Goal: Task Accomplishment & Management: Use online tool/utility

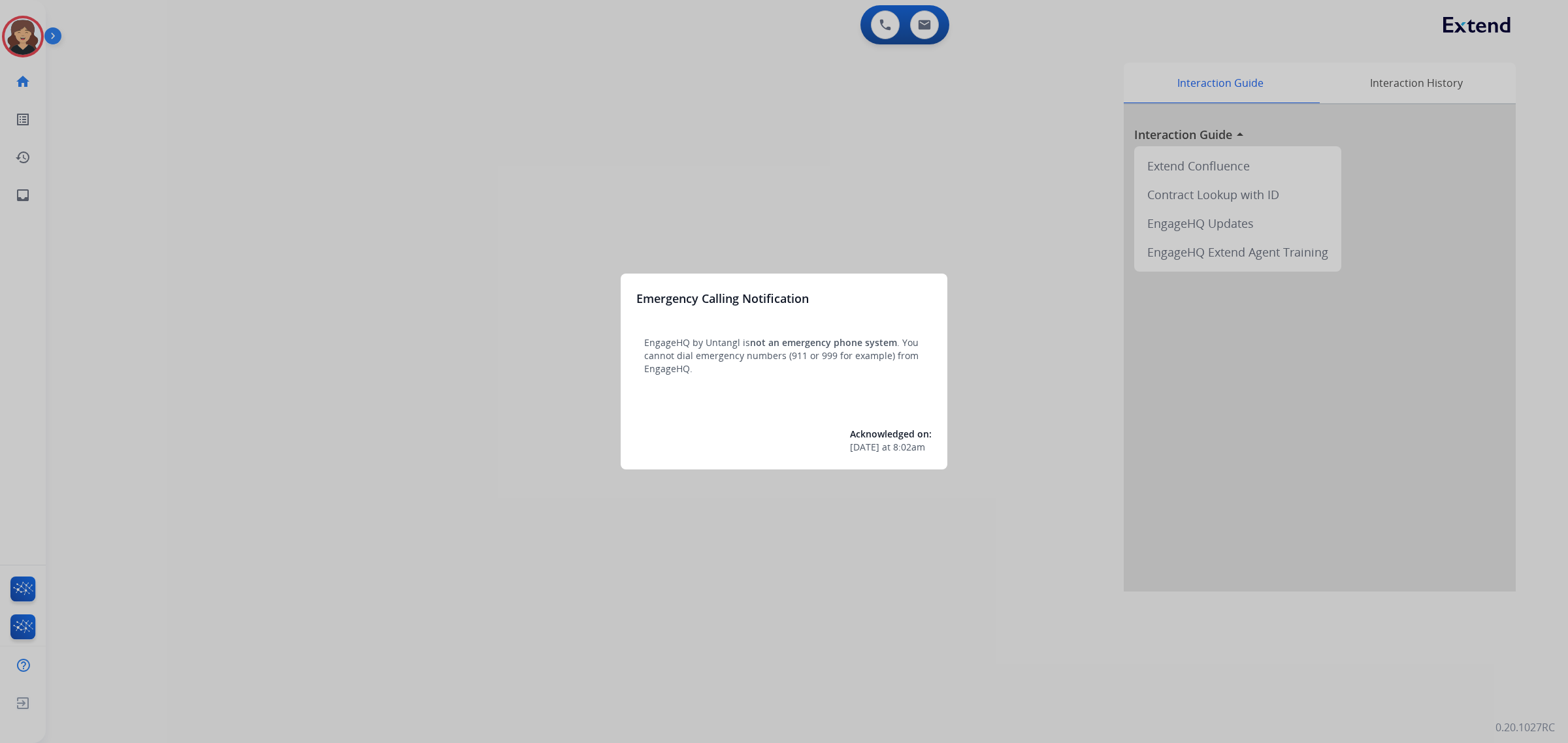
click at [20, 200] on div at bounding box center [784, 372] width 1568 height 743
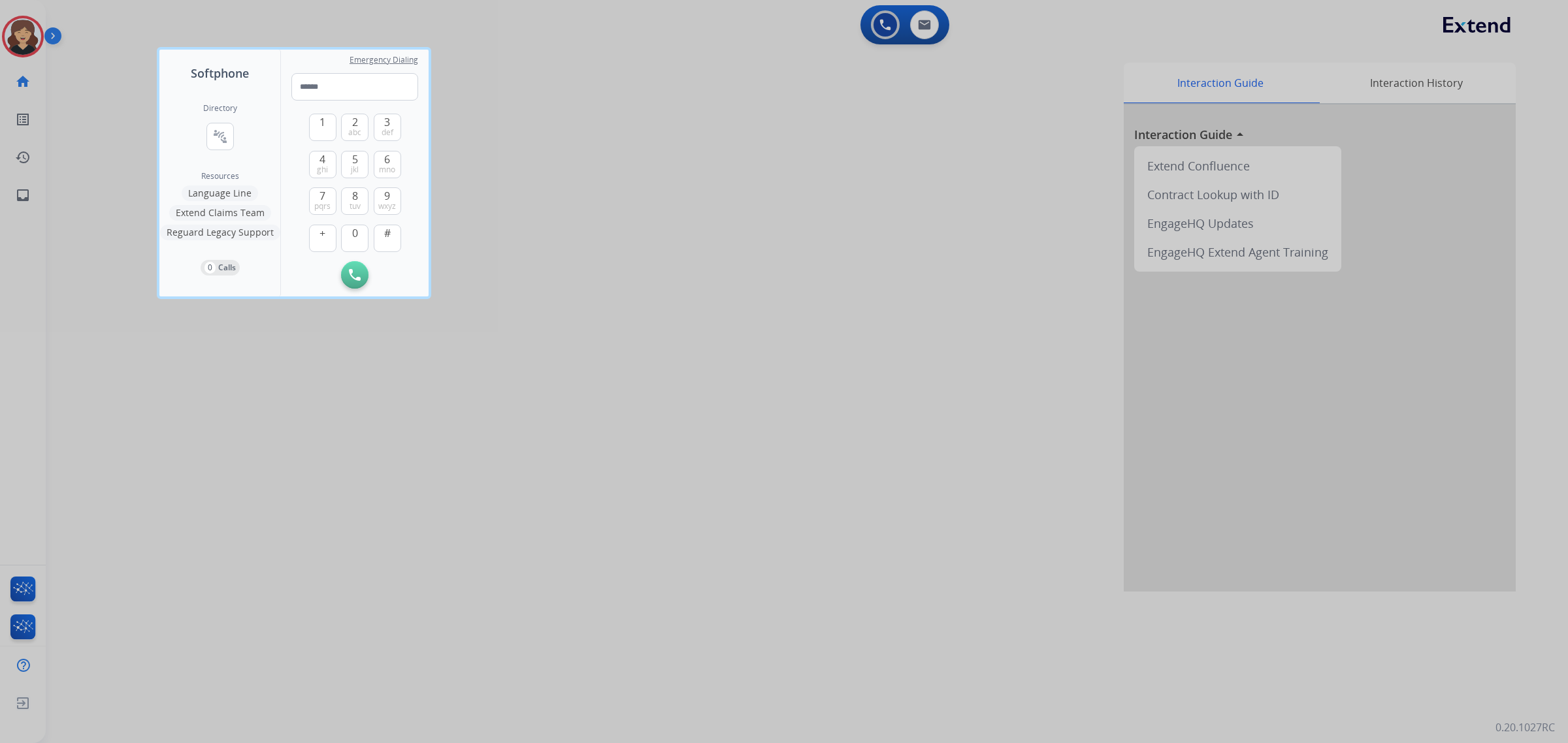
click at [501, 393] on div at bounding box center [784, 372] width 1568 height 743
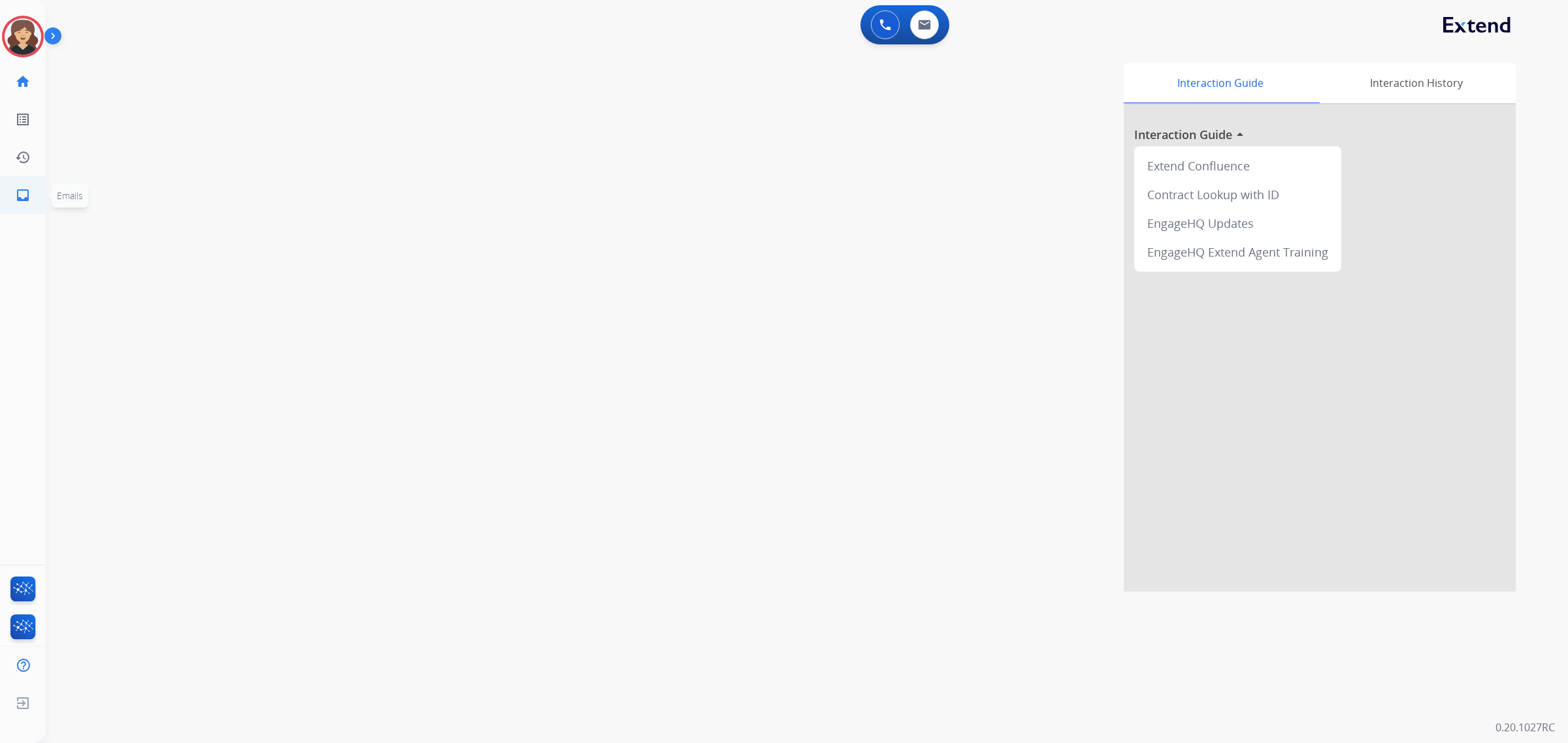
click at [21, 191] on mat-icon "inbox" at bounding box center [23, 195] width 16 height 16
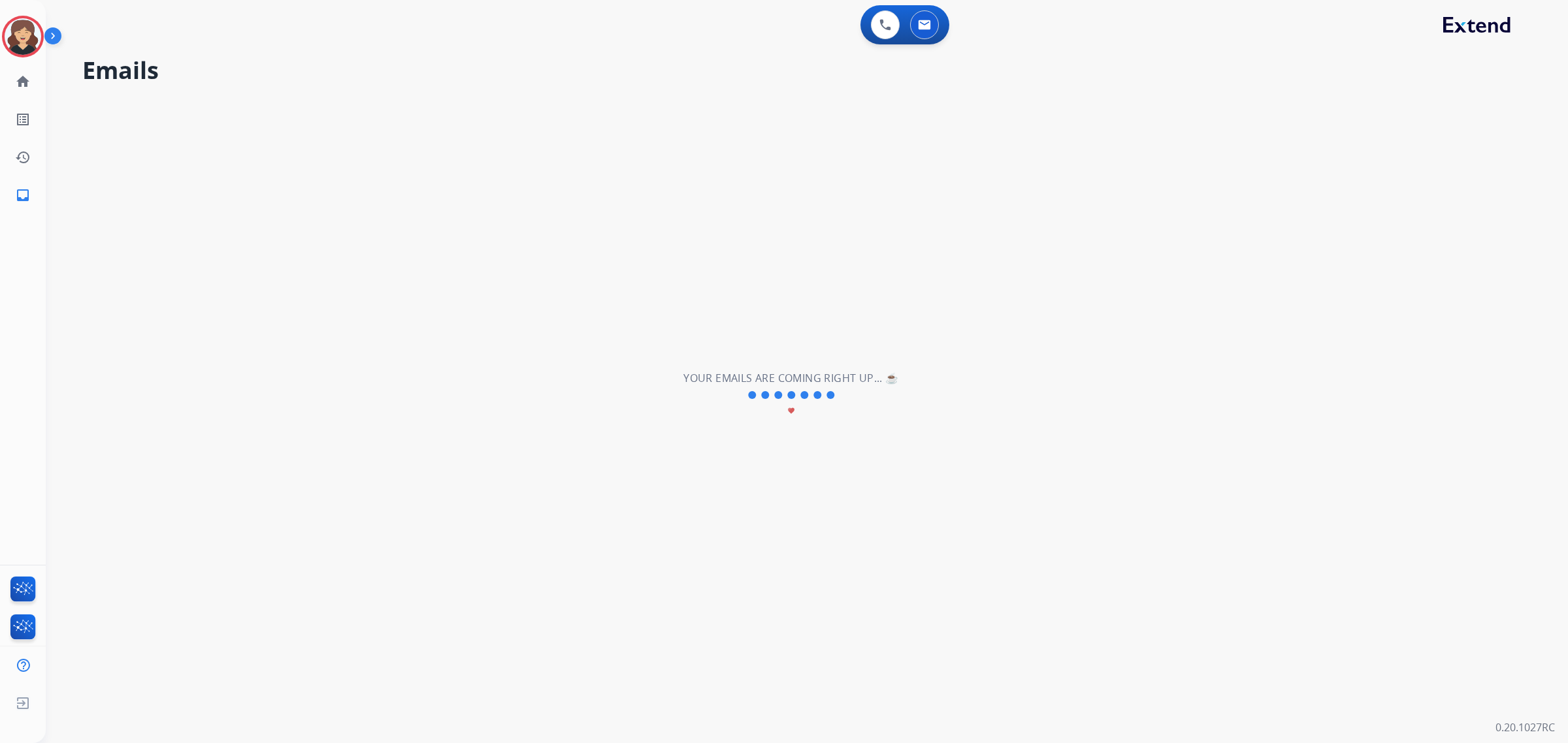
click at [21, 191] on mat-icon "inbox" at bounding box center [23, 195] width 16 height 16
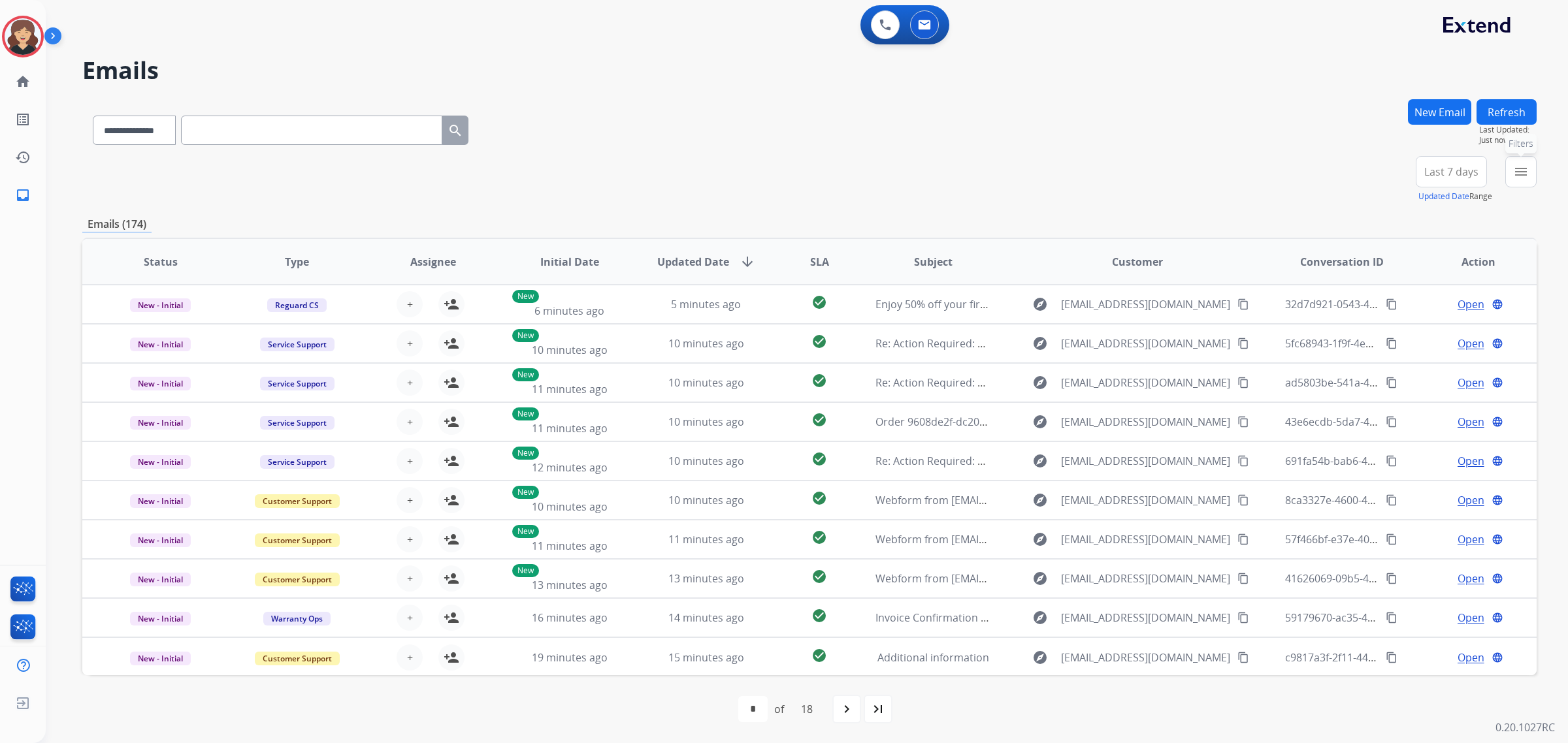
click at [1526, 162] on button "menu Filters" at bounding box center [1521, 171] width 31 height 31
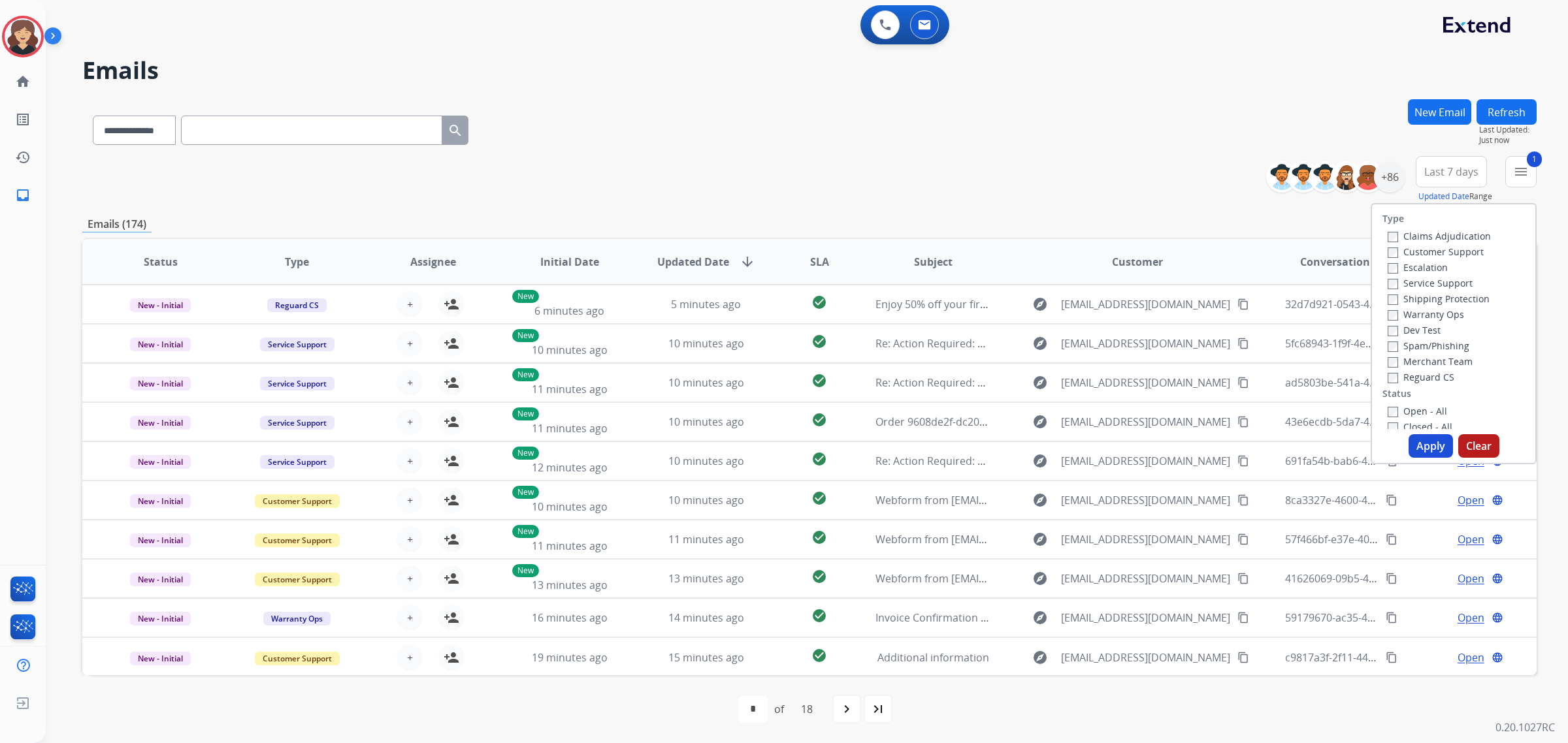
click at [1388, 405] on label "Open - All" at bounding box center [1418, 411] width 59 height 13
click at [1427, 446] on button "Apply" at bounding box center [1431, 446] width 45 height 23
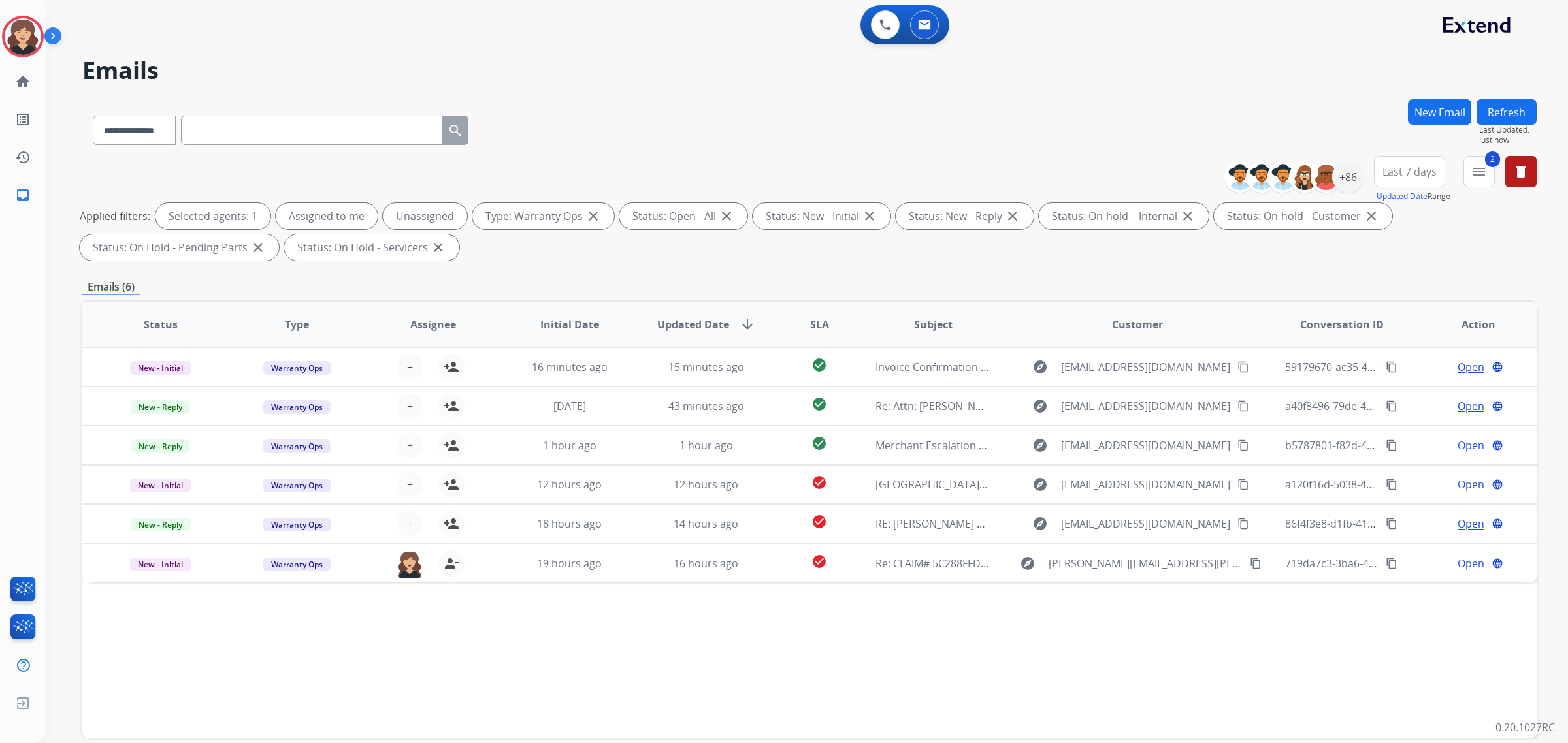
click at [1050, 608] on div "Status Type Assignee Initial Date Updated Date arrow_downward SLA Subject Custo…" at bounding box center [810, 519] width 1454 height 438
click at [1347, 175] on div "+86" at bounding box center [1348, 176] width 31 height 31
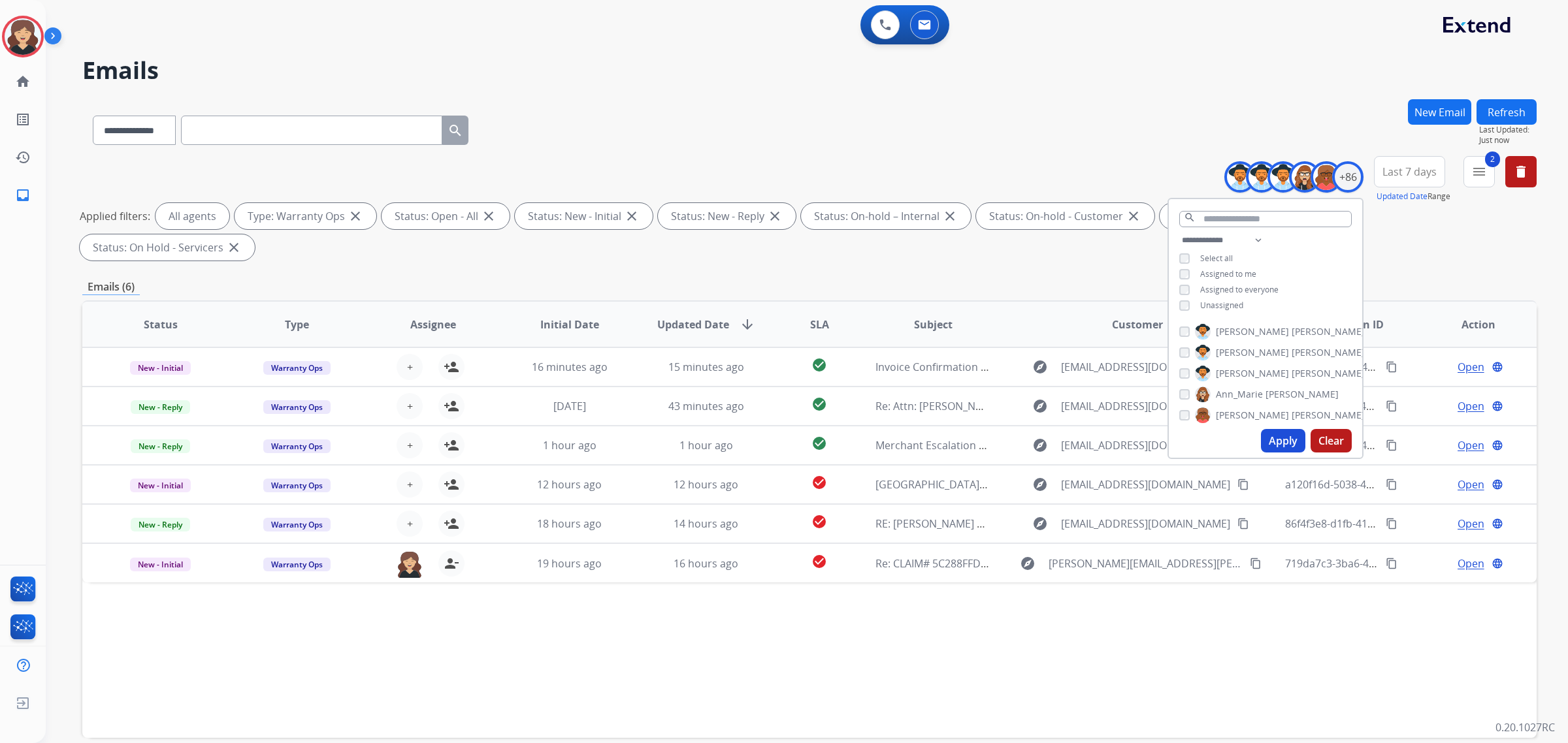
click at [1285, 434] on button "Apply" at bounding box center [1283, 440] width 45 height 23
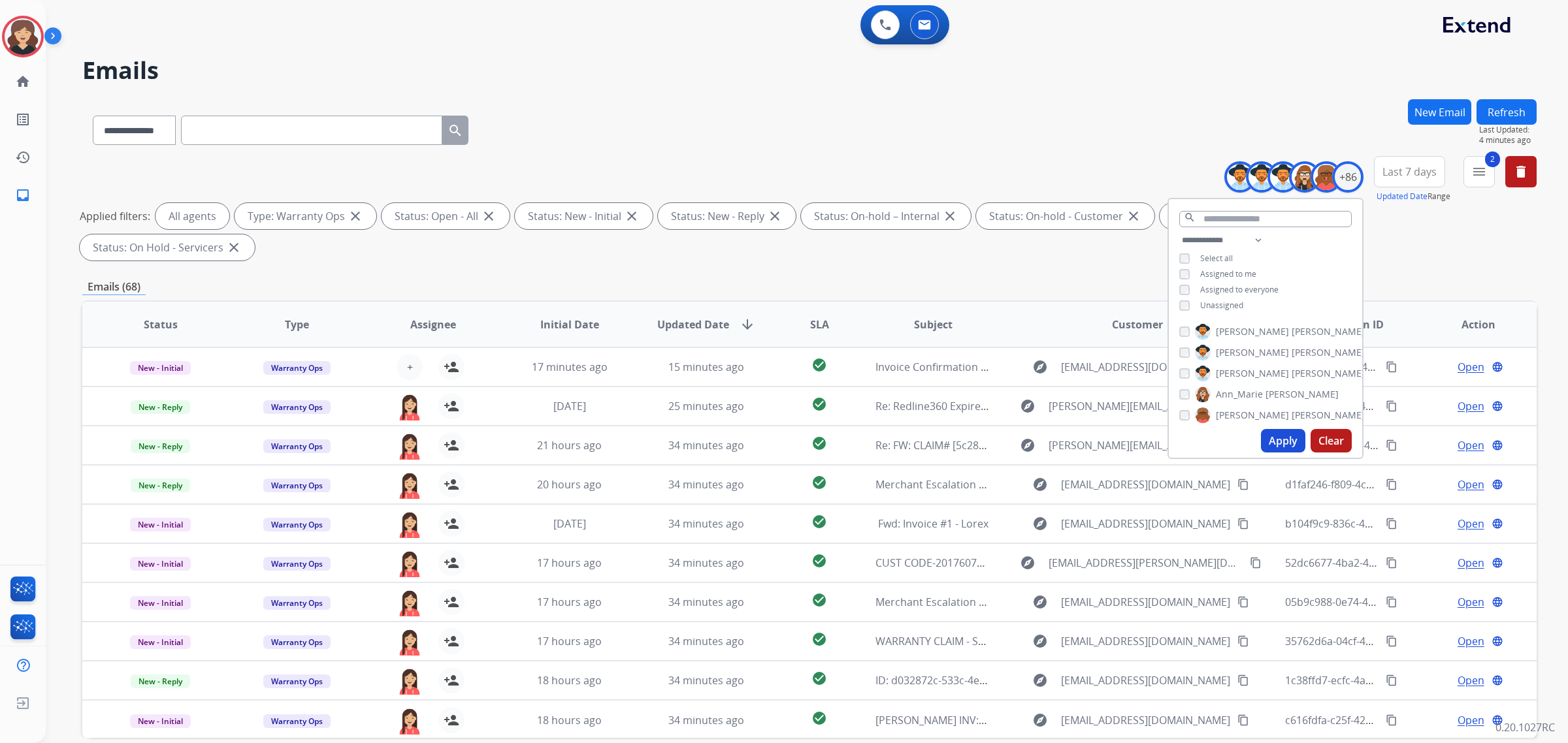
click at [207, 142] on input "text" at bounding box center [312, 130] width 261 height 30
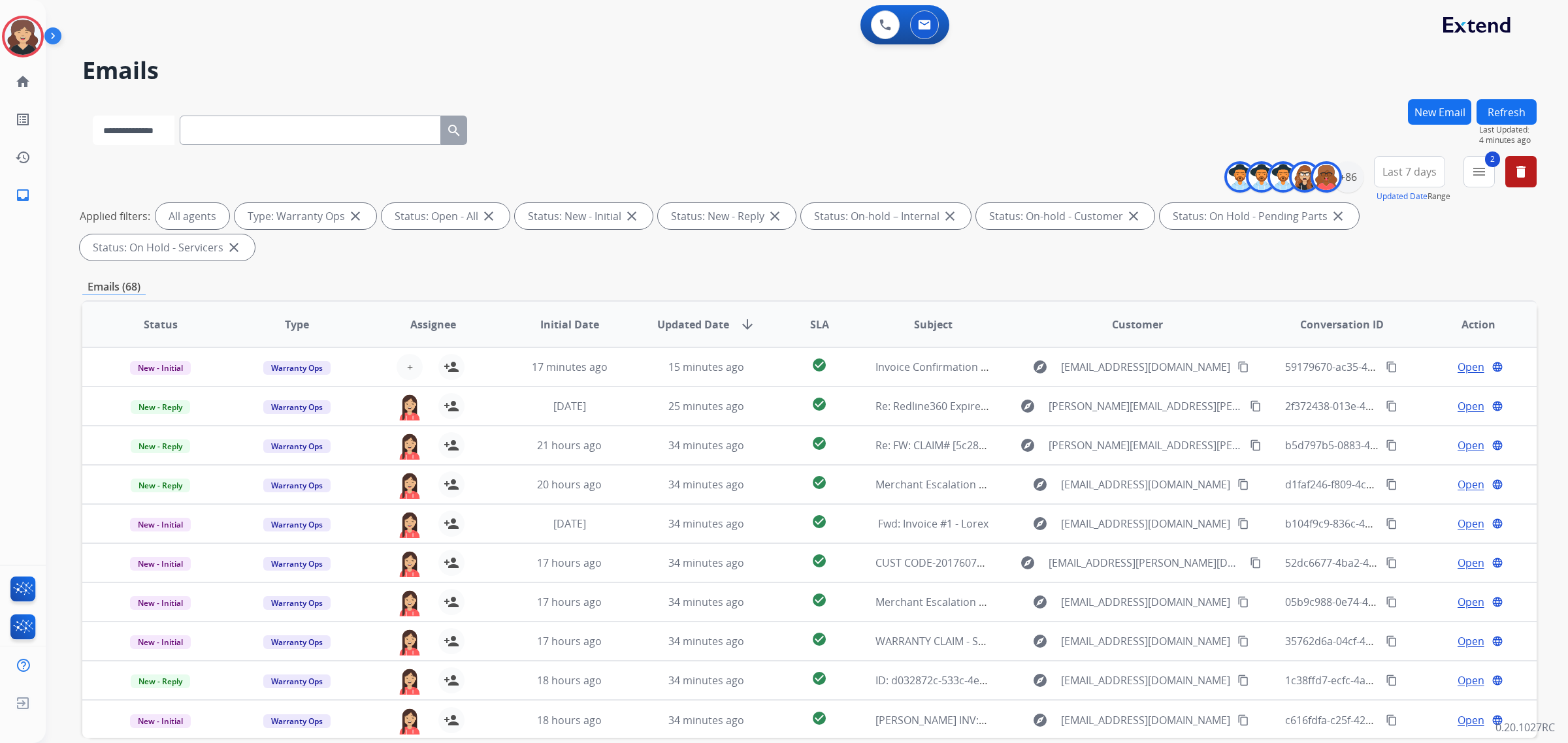
click at [132, 122] on select "**********" at bounding box center [133, 130] width 81 height 30
select select "**********"
click at [93, 115] on select "**********" at bounding box center [133, 130] width 81 height 30
click at [313, 142] on input "text" at bounding box center [312, 130] width 261 height 30
paste input "**********"
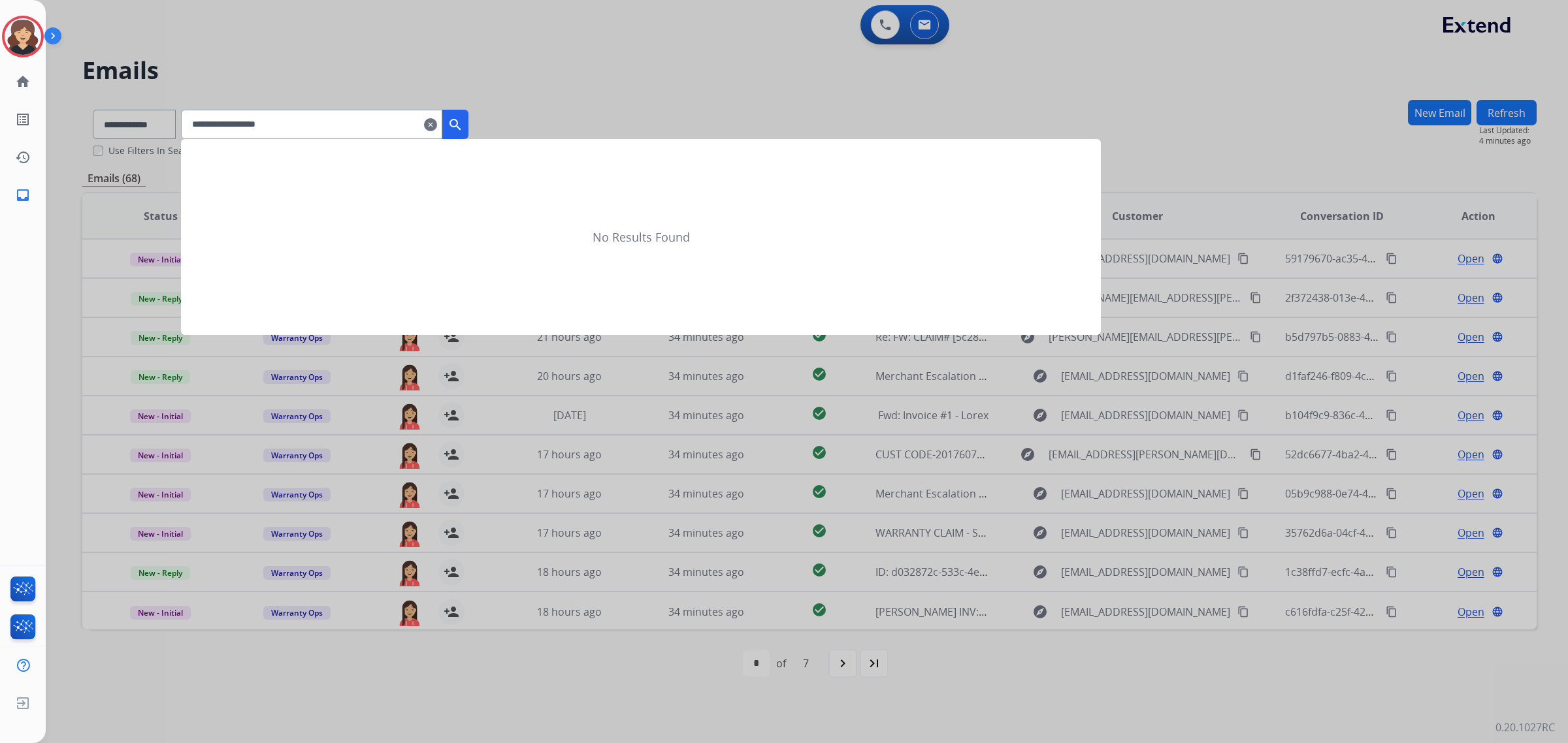
type input "**********"
click at [463, 124] on mat-icon "search" at bounding box center [456, 125] width 16 height 16
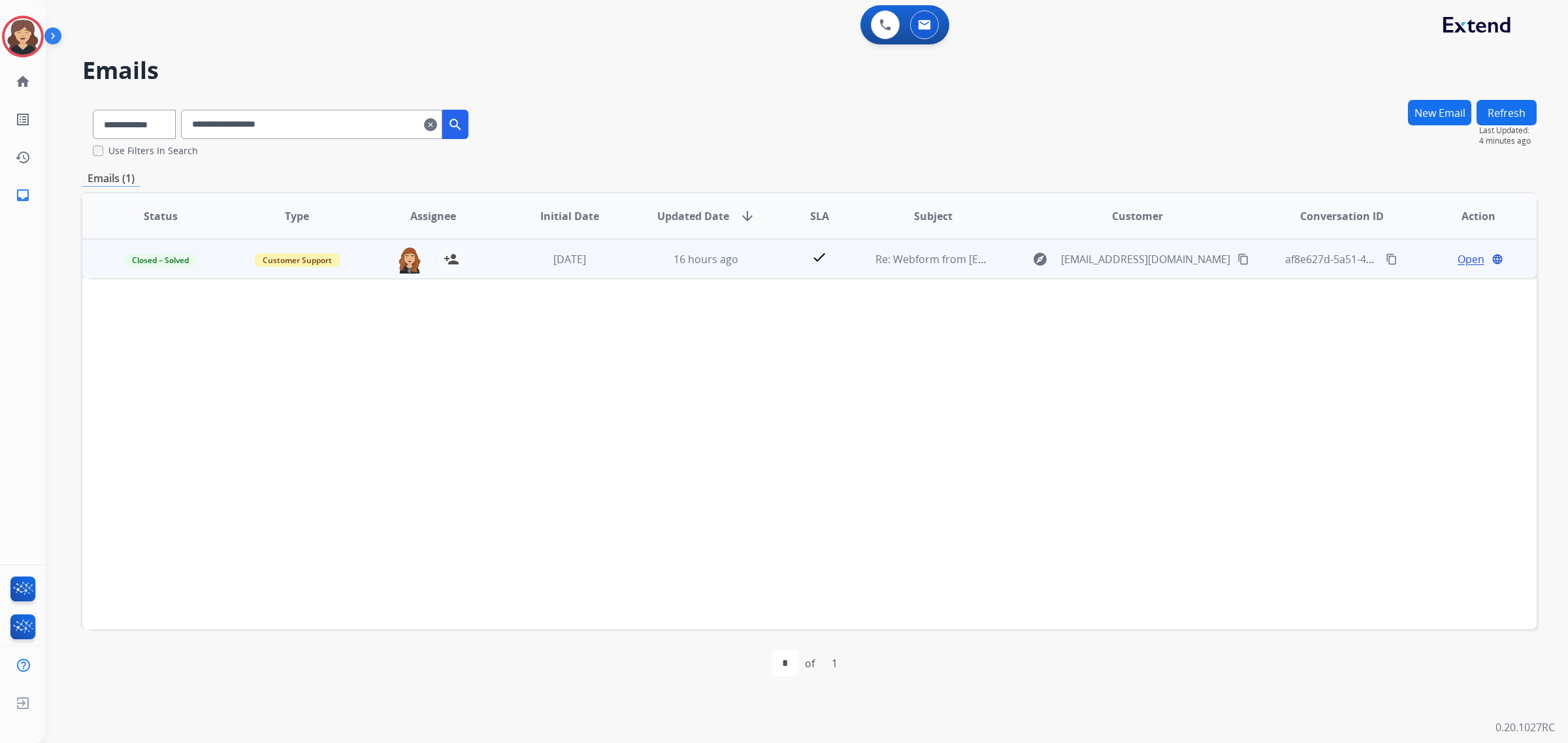
click at [1462, 258] on span "Open" at bounding box center [1471, 260] width 27 height 16
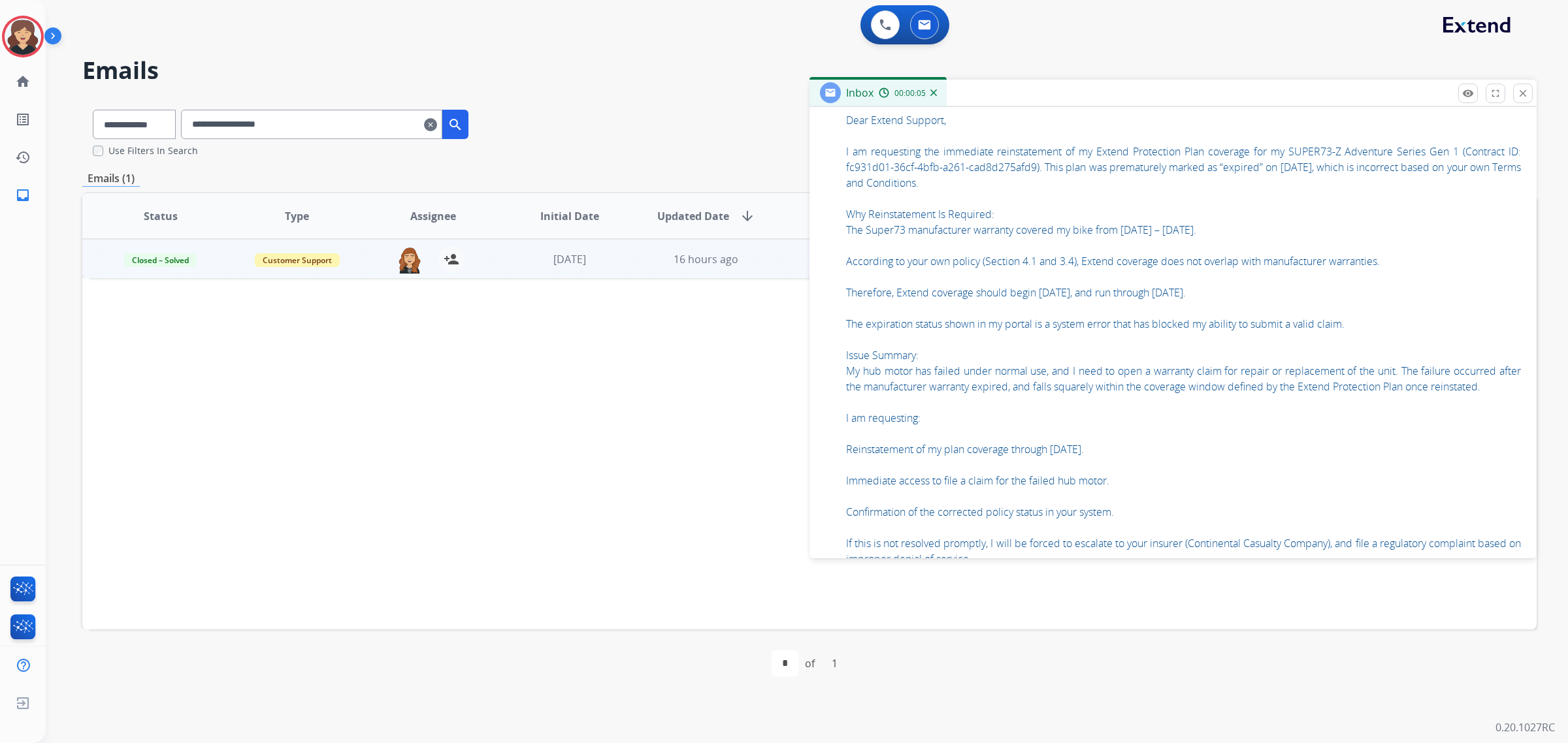
scroll to position [1388, 0]
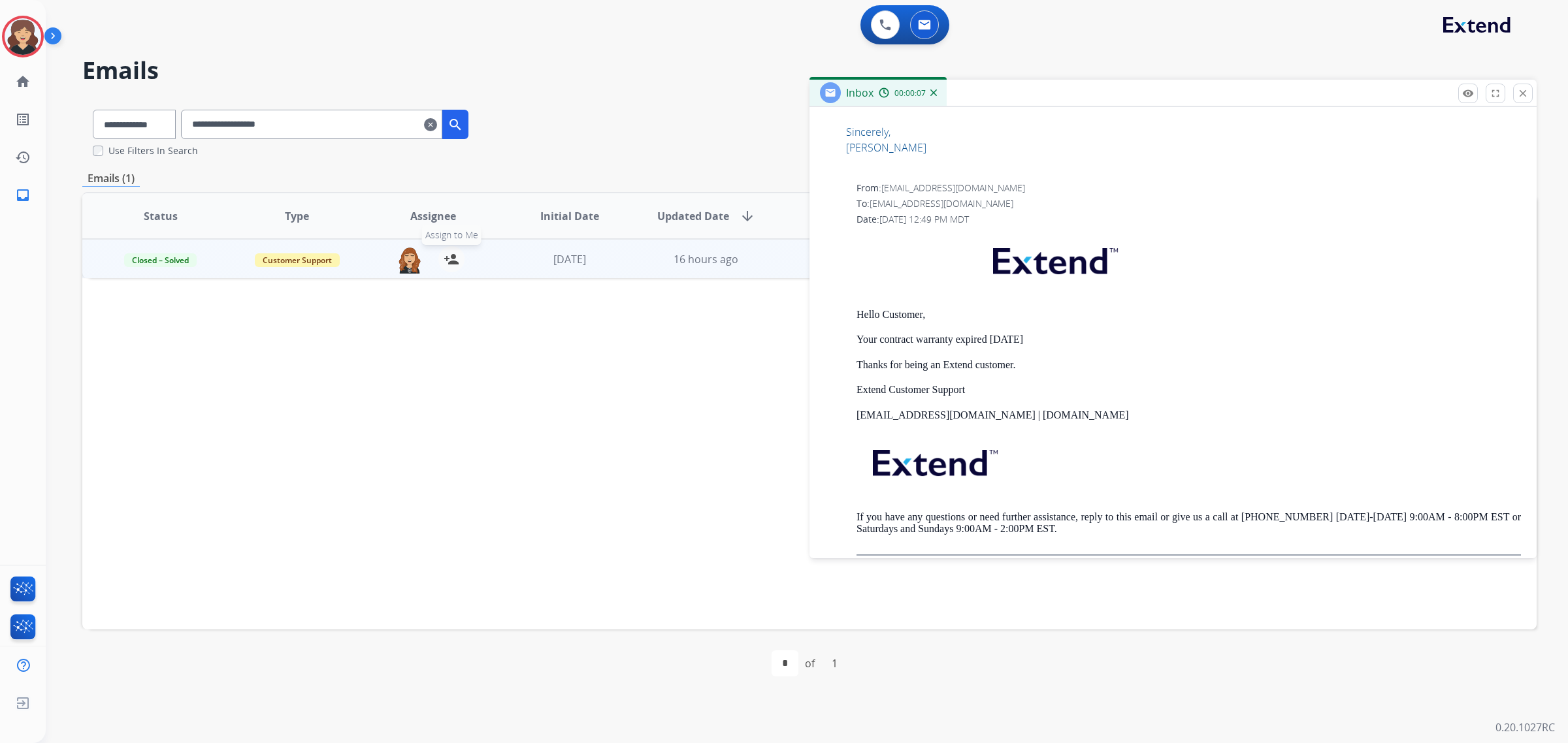
click at [451, 255] on mat-icon "person_add" at bounding box center [451, 260] width 16 height 16
click at [1518, 93] on mat-icon "close" at bounding box center [1522, 93] width 12 height 12
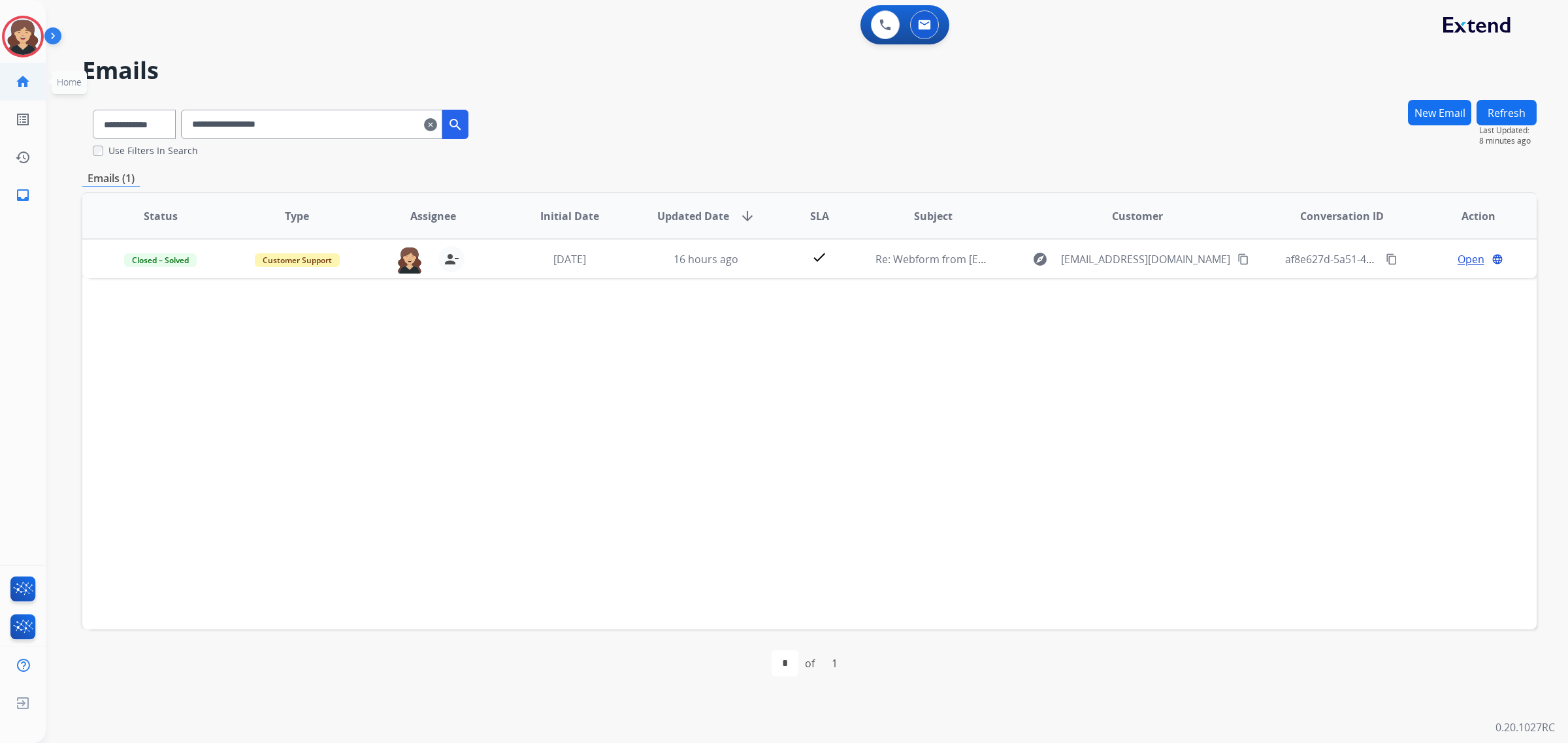
click at [28, 85] on mat-icon "home" at bounding box center [23, 81] width 16 height 16
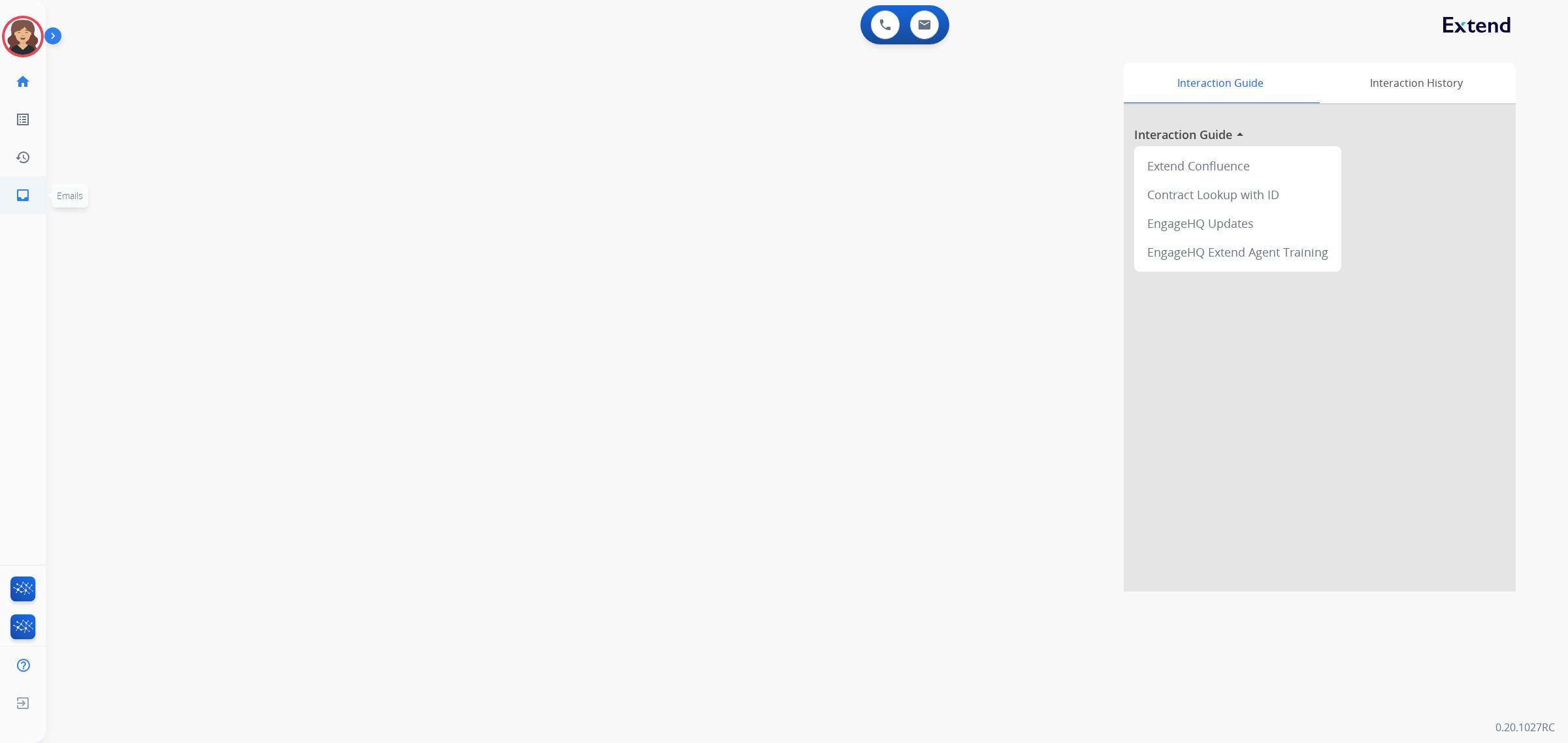
click at [21, 194] on mat-icon "inbox" at bounding box center [23, 195] width 16 height 16
select select "**********"
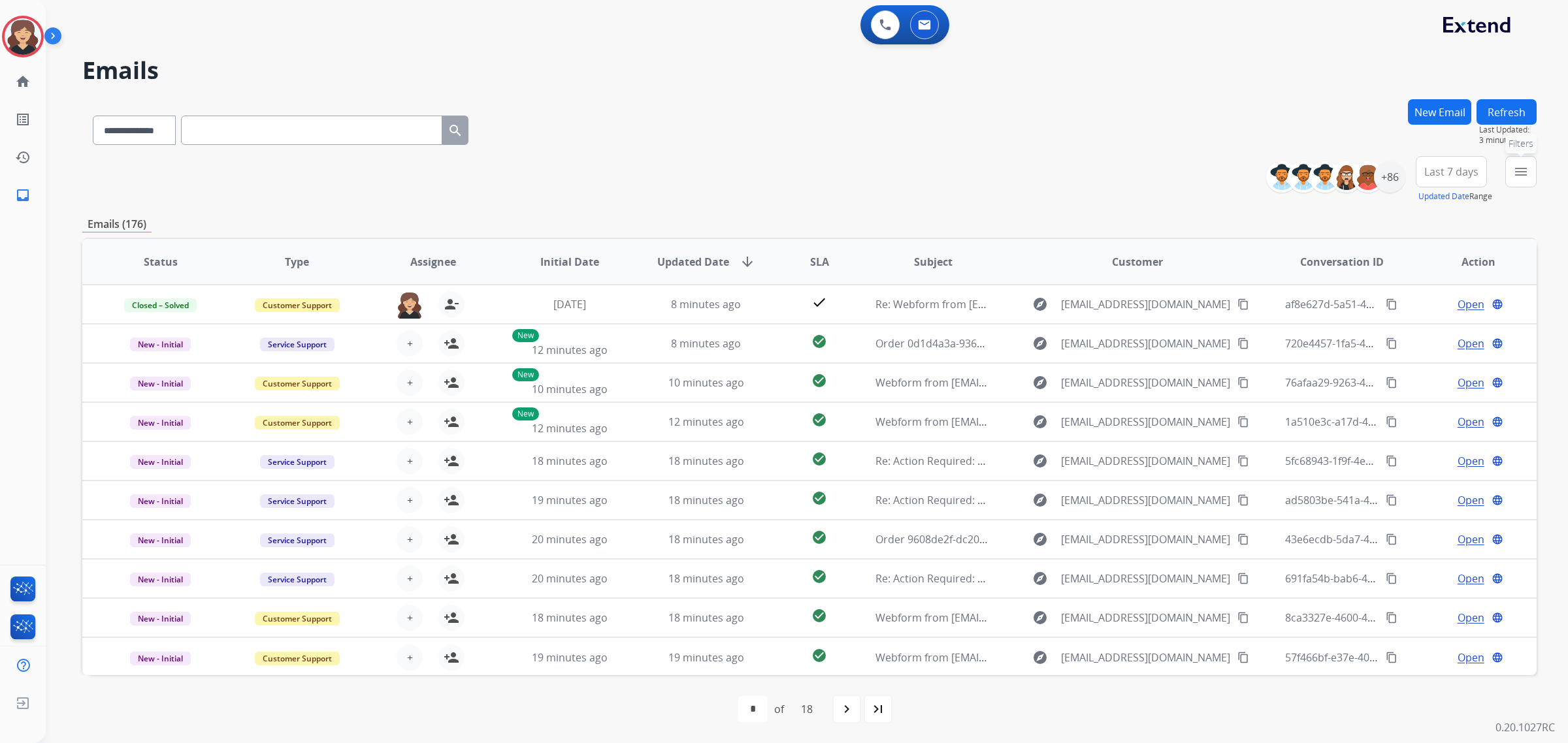
click at [1510, 168] on button "menu Filters" at bounding box center [1521, 171] width 31 height 31
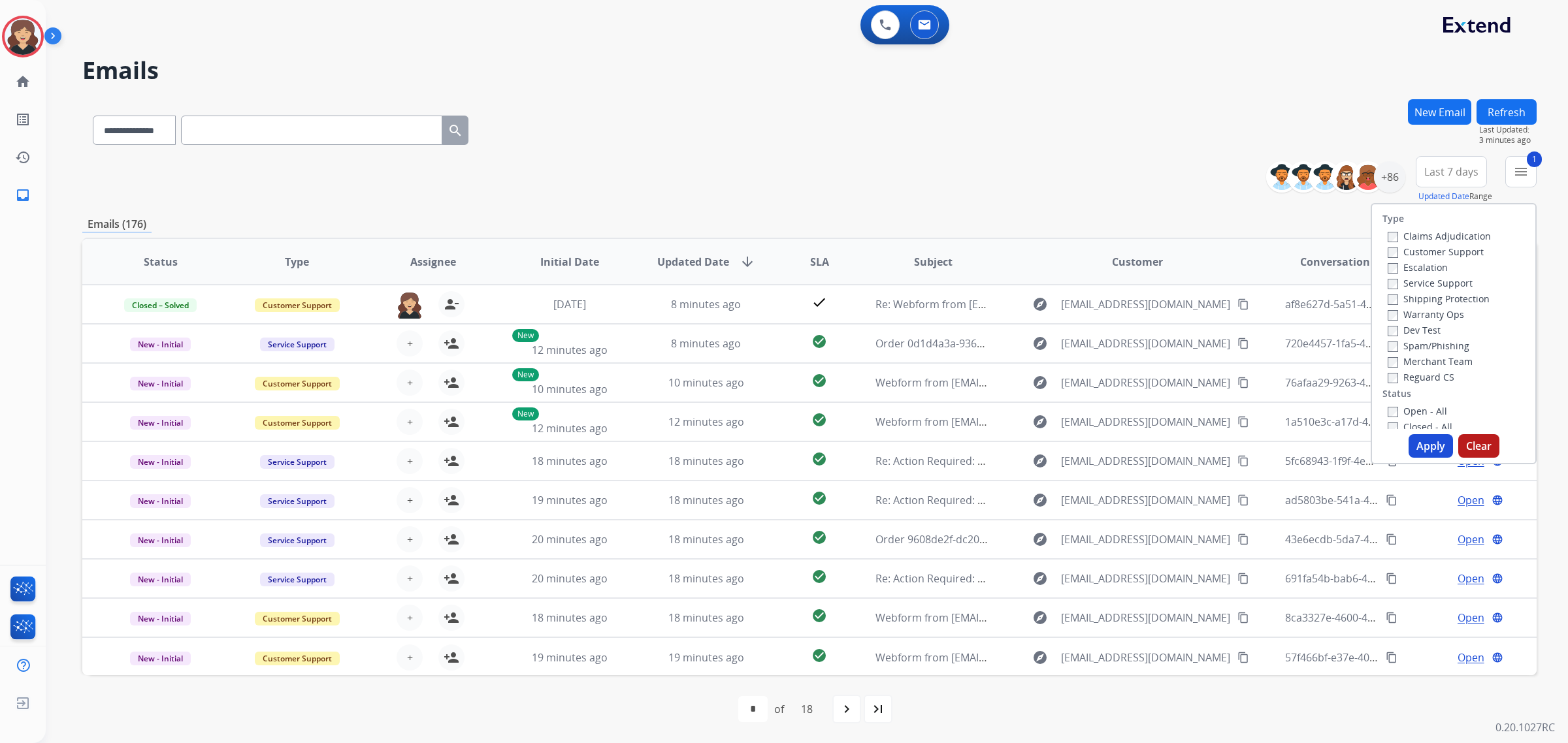
click at [1391, 410] on label "Open - All" at bounding box center [1418, 411] width 59 height 13
click at [1410, 445] on button "Apply" at bounding box center [1431, 446] width 45 height 23
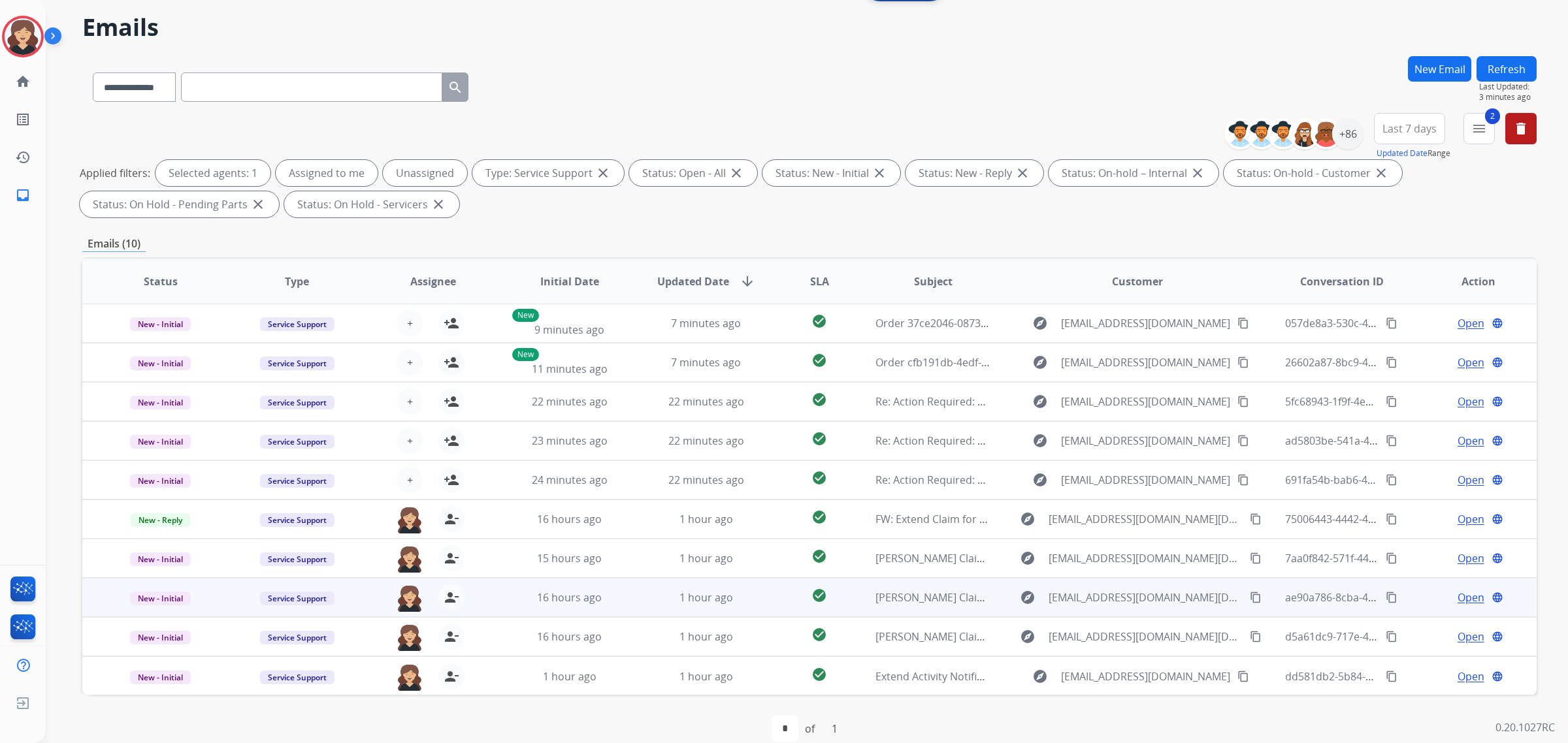
scroll to position [62, 0]
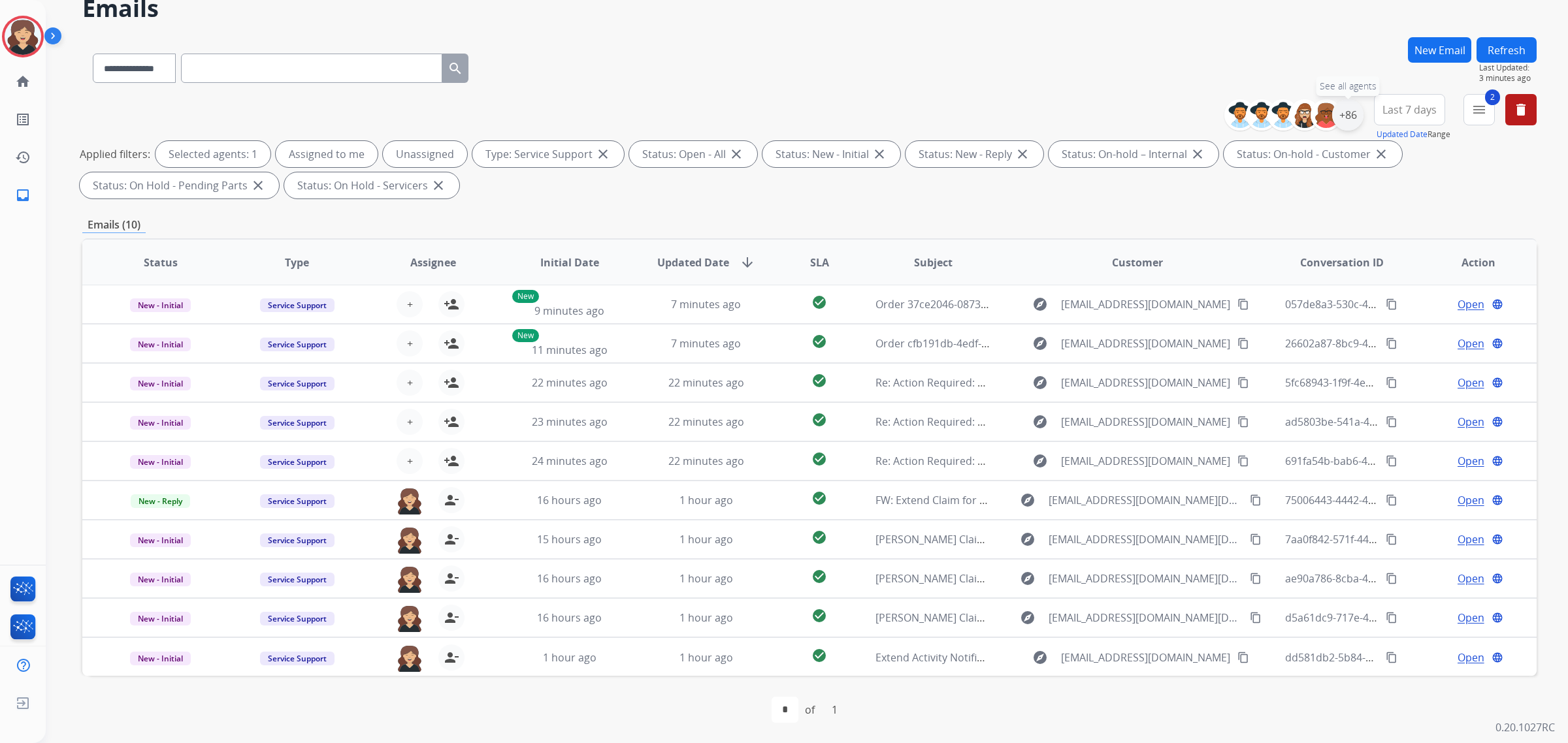
click at [1341, 124] on div "+86" at bounding box center [1348, 115] width 31 height 31
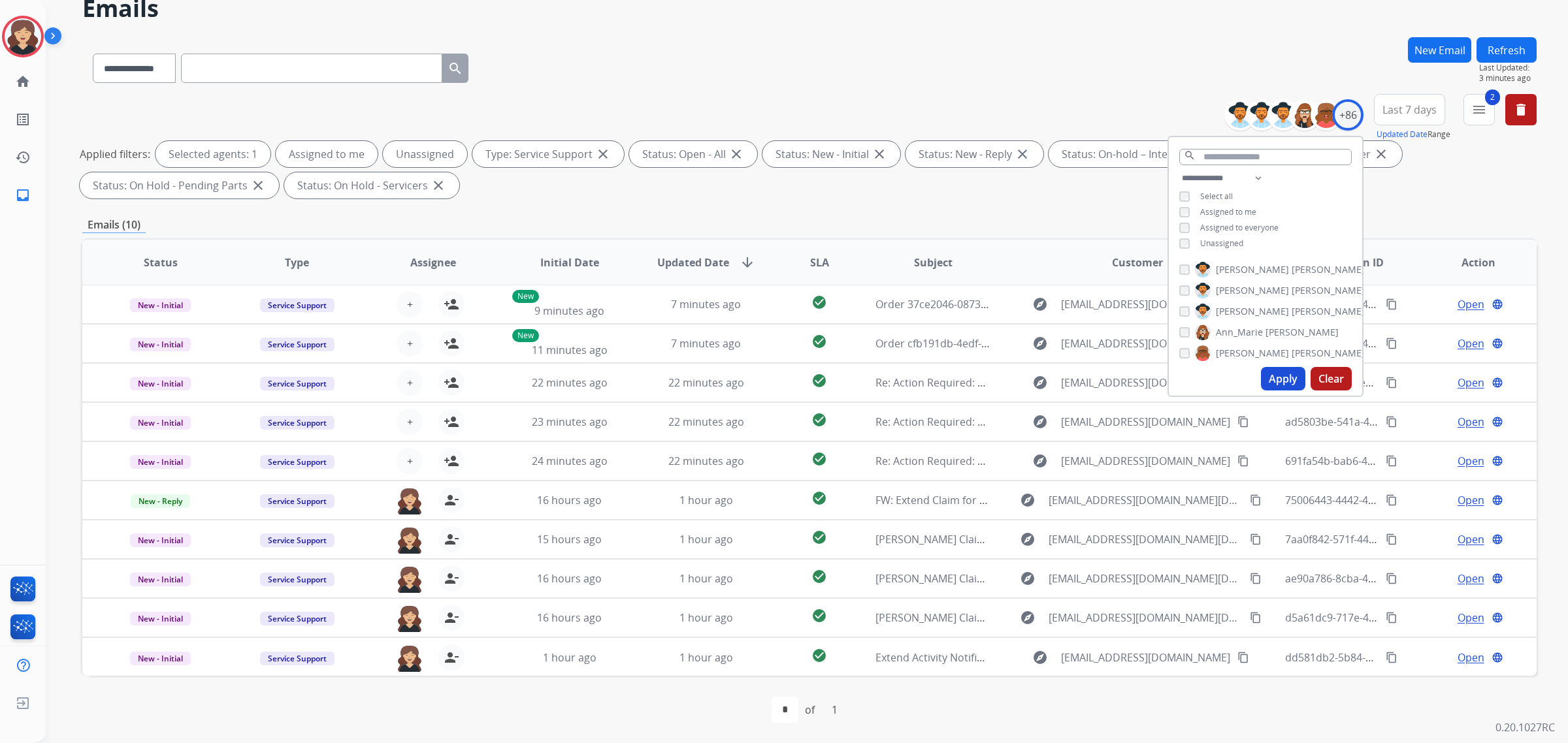
click at [1423, 192] on div "Applied filters: Selected agents: 1 Assigned to me Unassigned Type: Service Sup…" at bounding box center [807, 170] width 1454 height 57
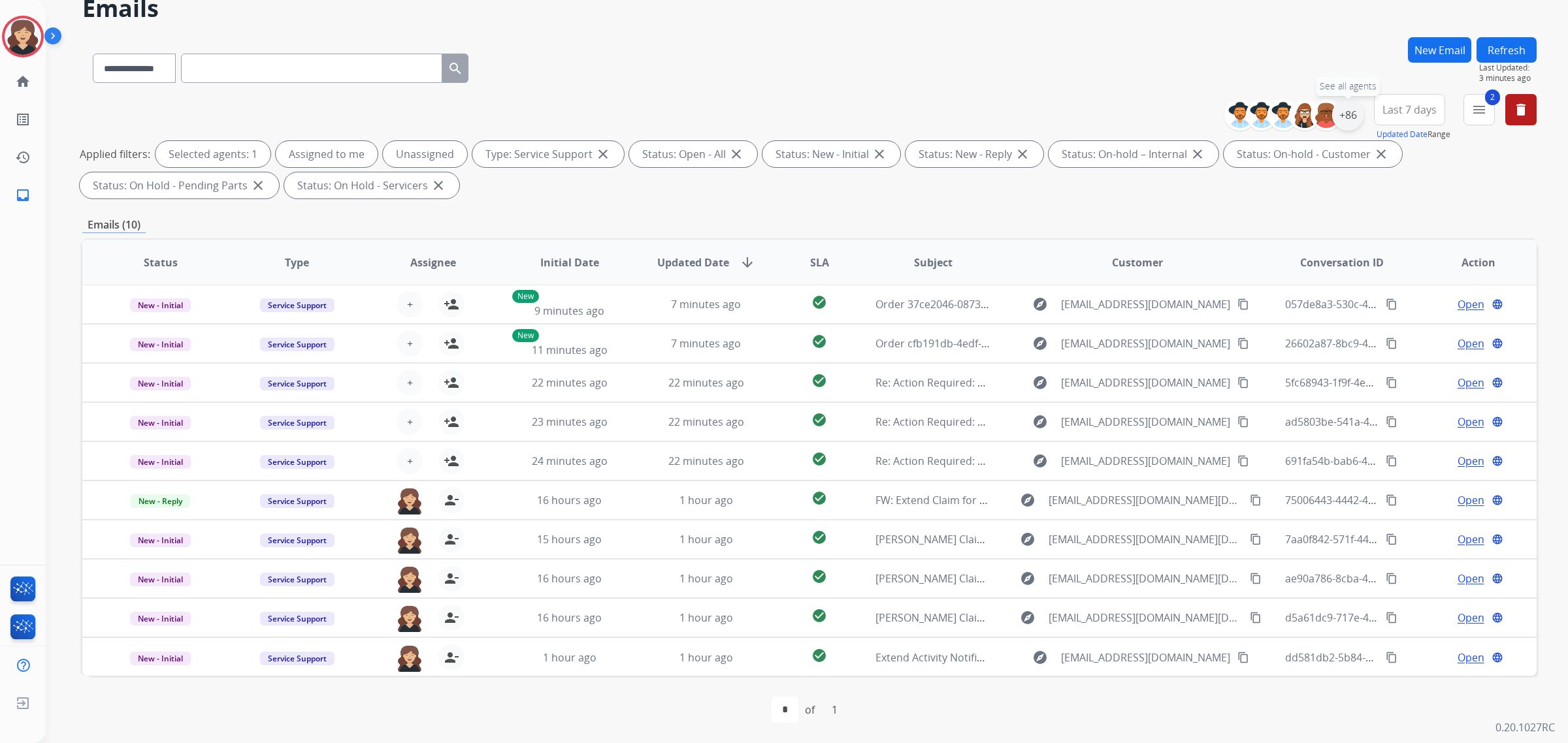
click at [1358, 108] on div "+86" at bounding box center [1348, 115] width 31 height 31
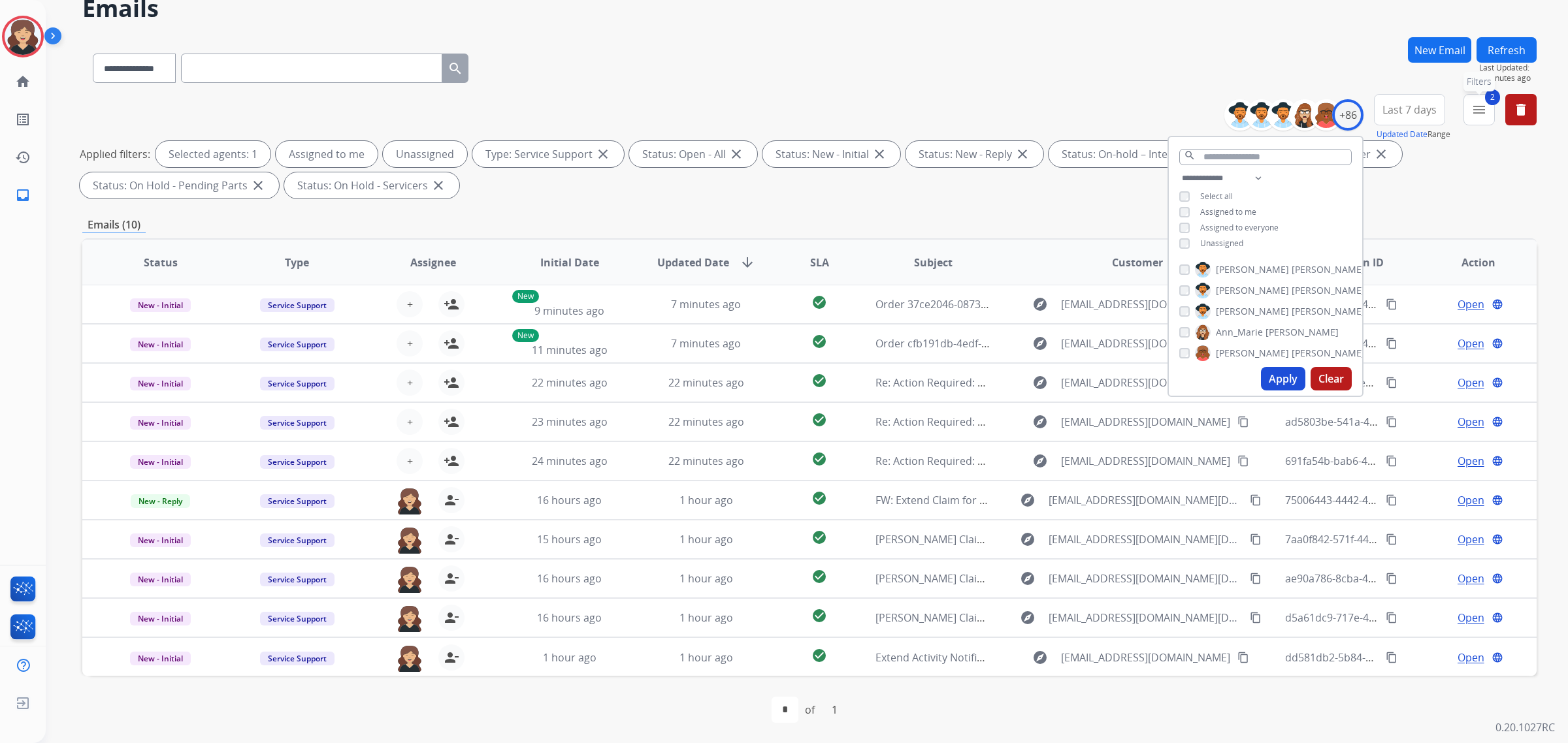
click at [1481, 112] on mat-icon "menu" at bounding box center [1479, 110] width 16 height 16
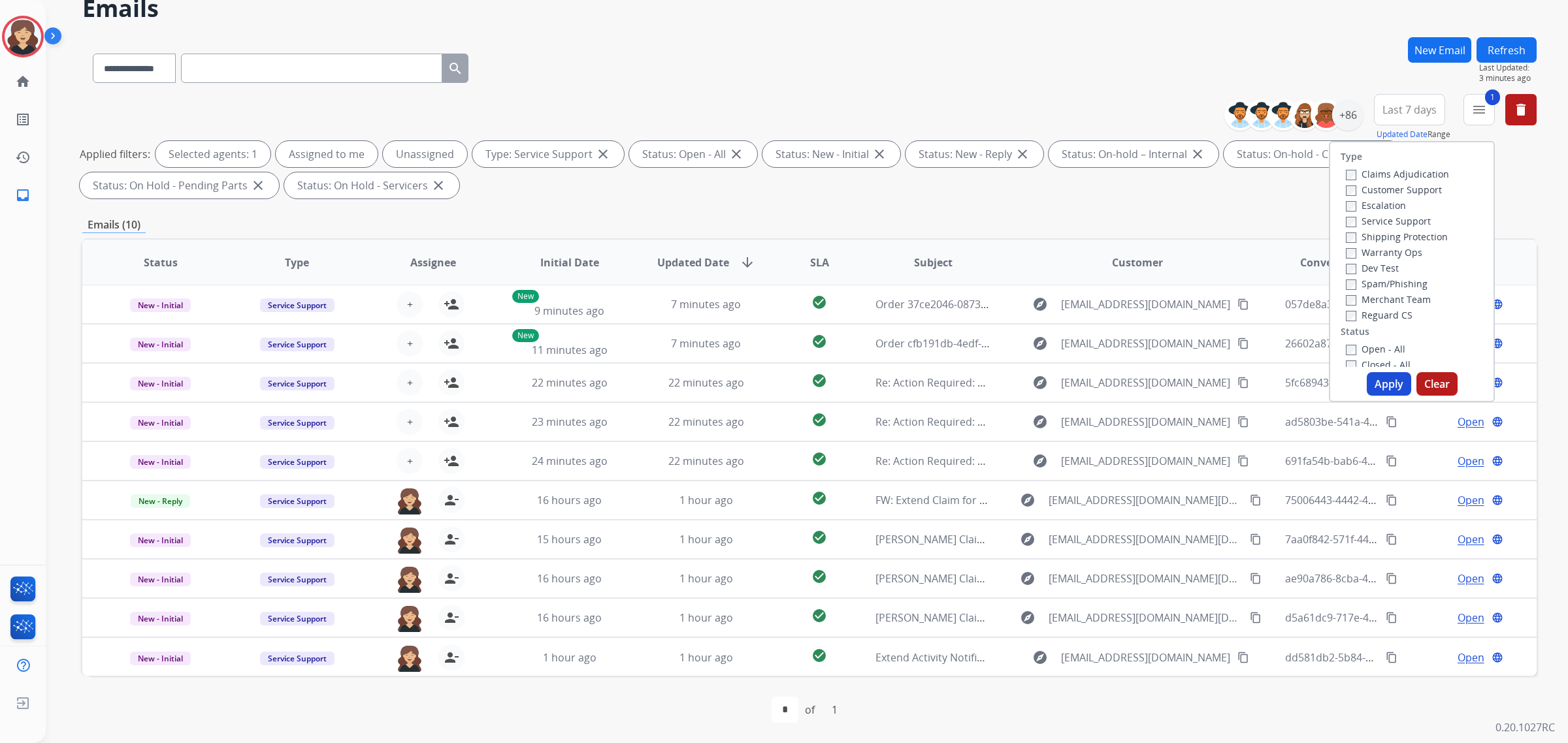
click at [1377, 382] on button "Apply" at bounding box center [1390, 384] width 45 height 23
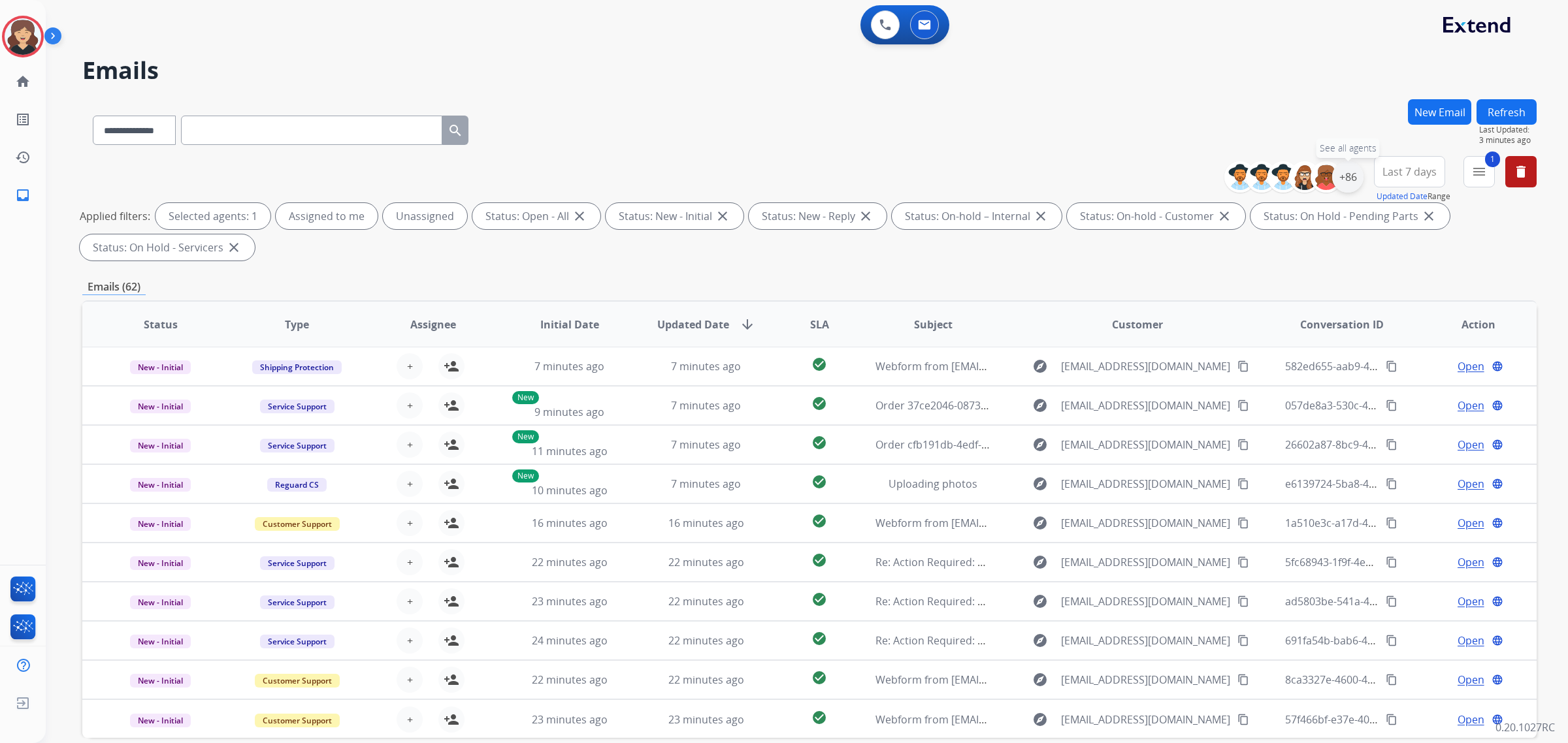
click at [1356, 175] on div "+86" at bounding box center [1348, 176] width 31 height 31
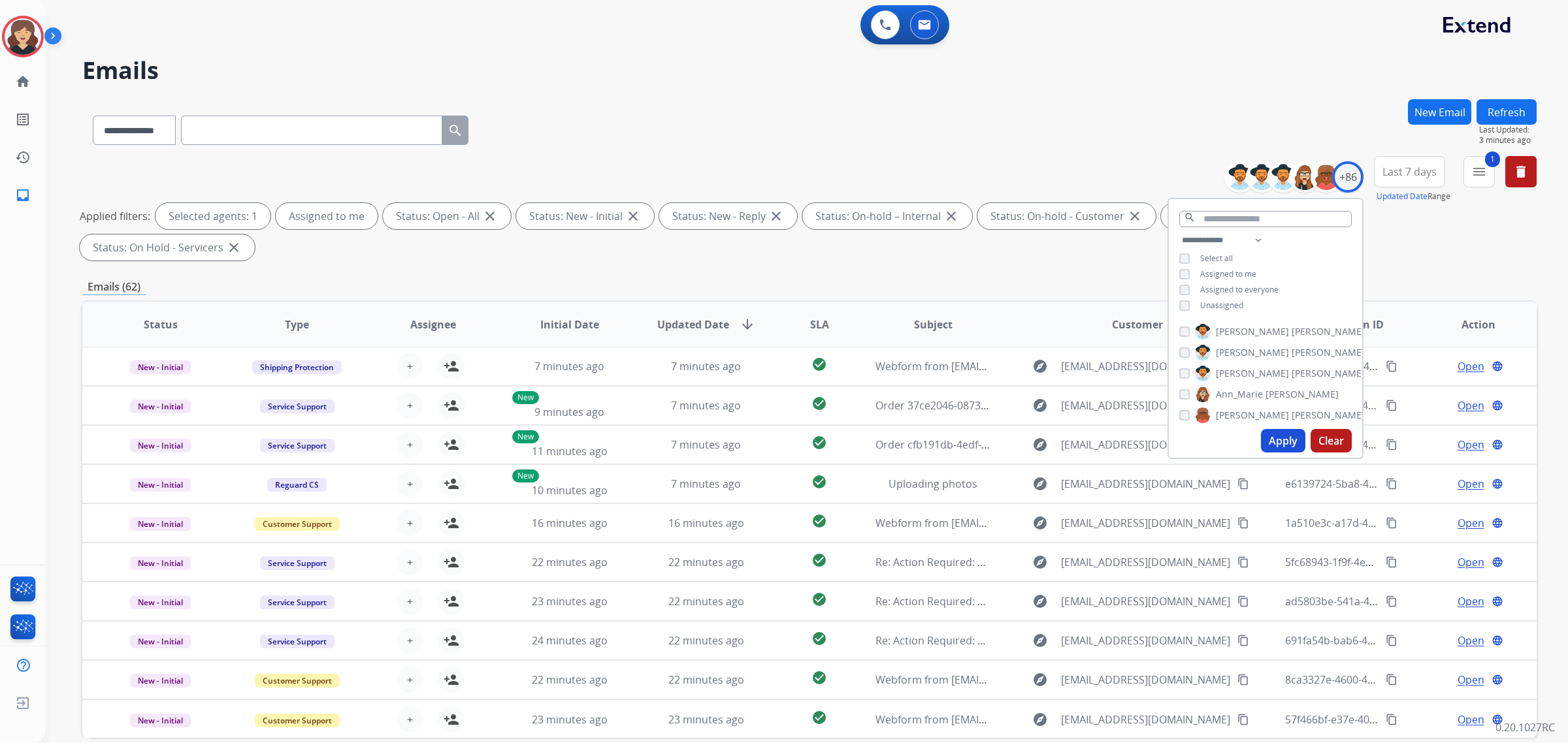
click at [1268, 438] on button "Apply" at bounding box center [1283, 440] width 45 height 23
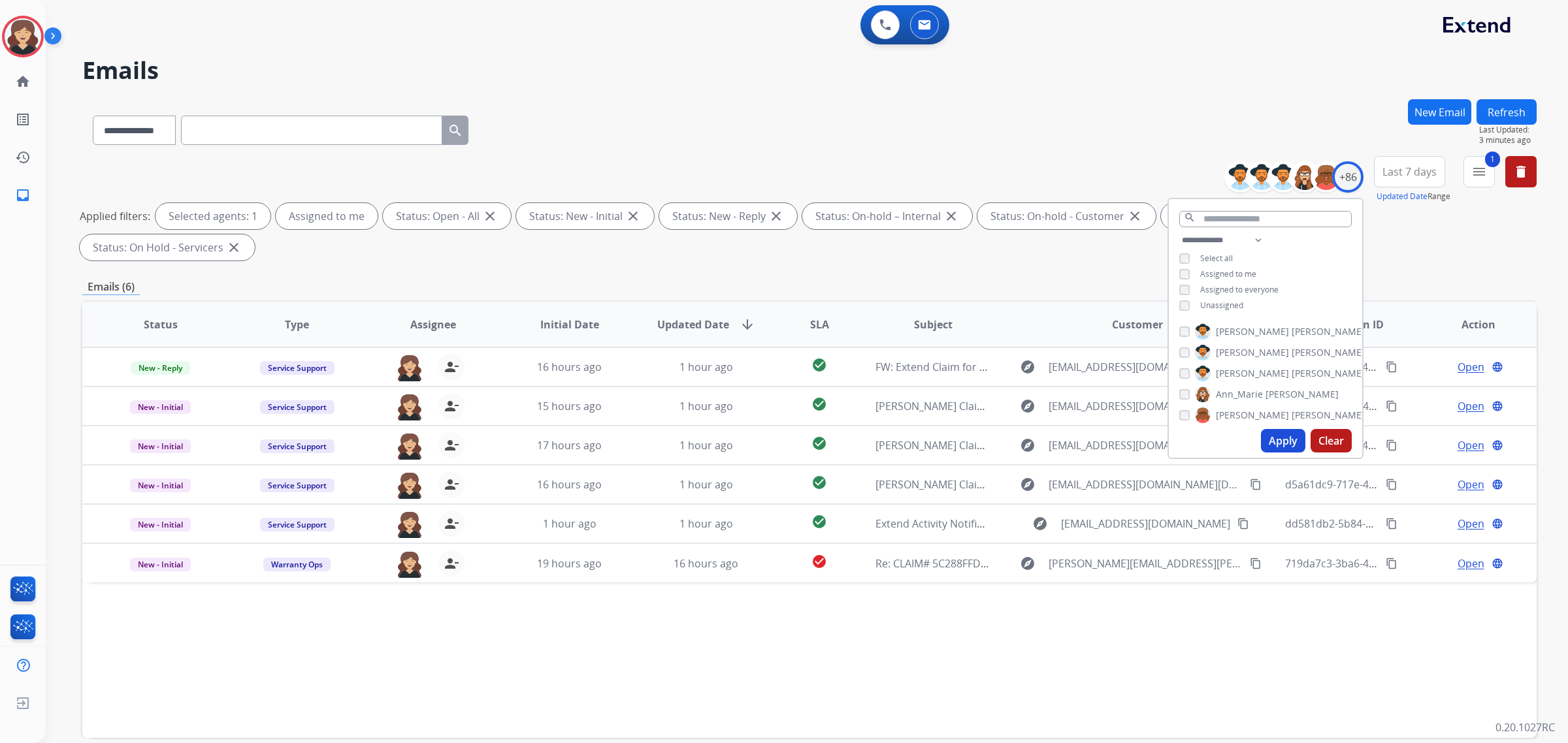
click at [973, 598] on div "Status Type Assignee Initial Date Updated Date arrow_downward SLA Subject Custo…" at bounding box center [810, 519] width 1454 height 438
